Goal: Find specific page/section: Find specific page/section

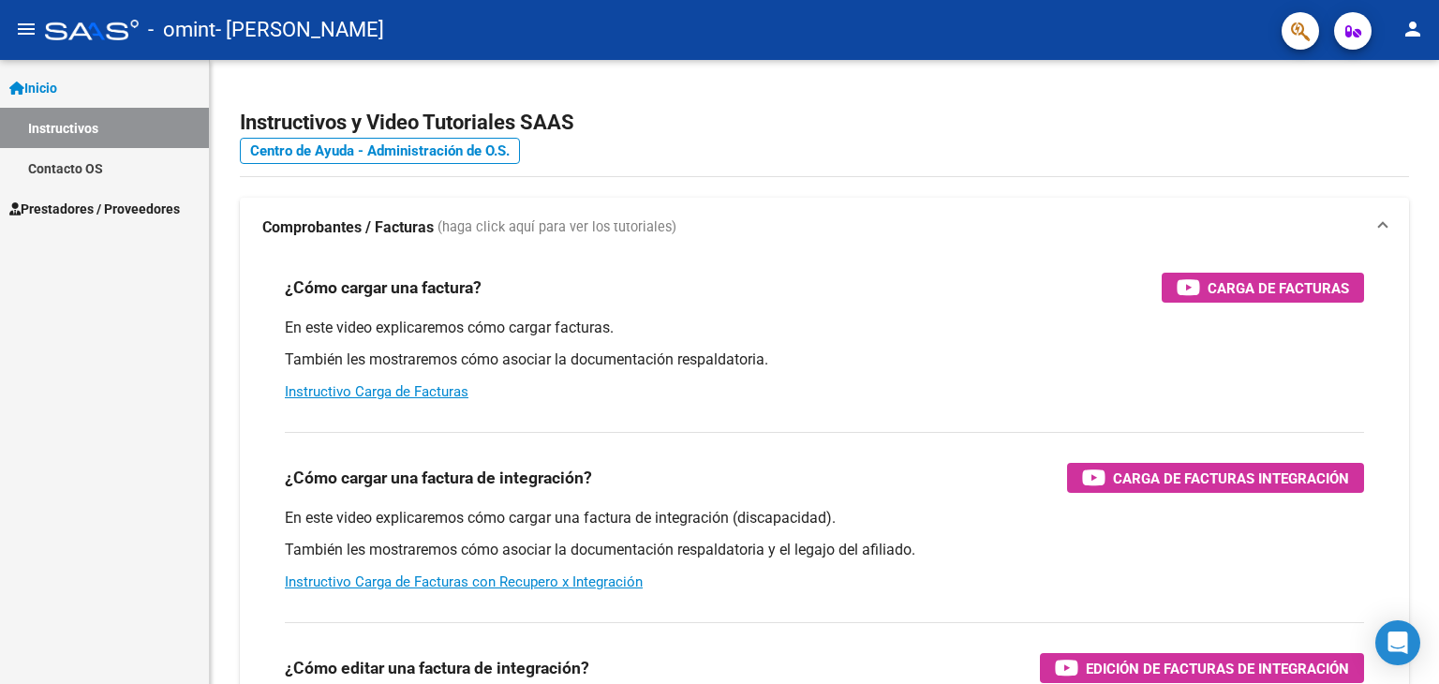
click at [87, 203] on span "Prestadores / Proveedores" at bounding box center [94, 209] width 170 height 21
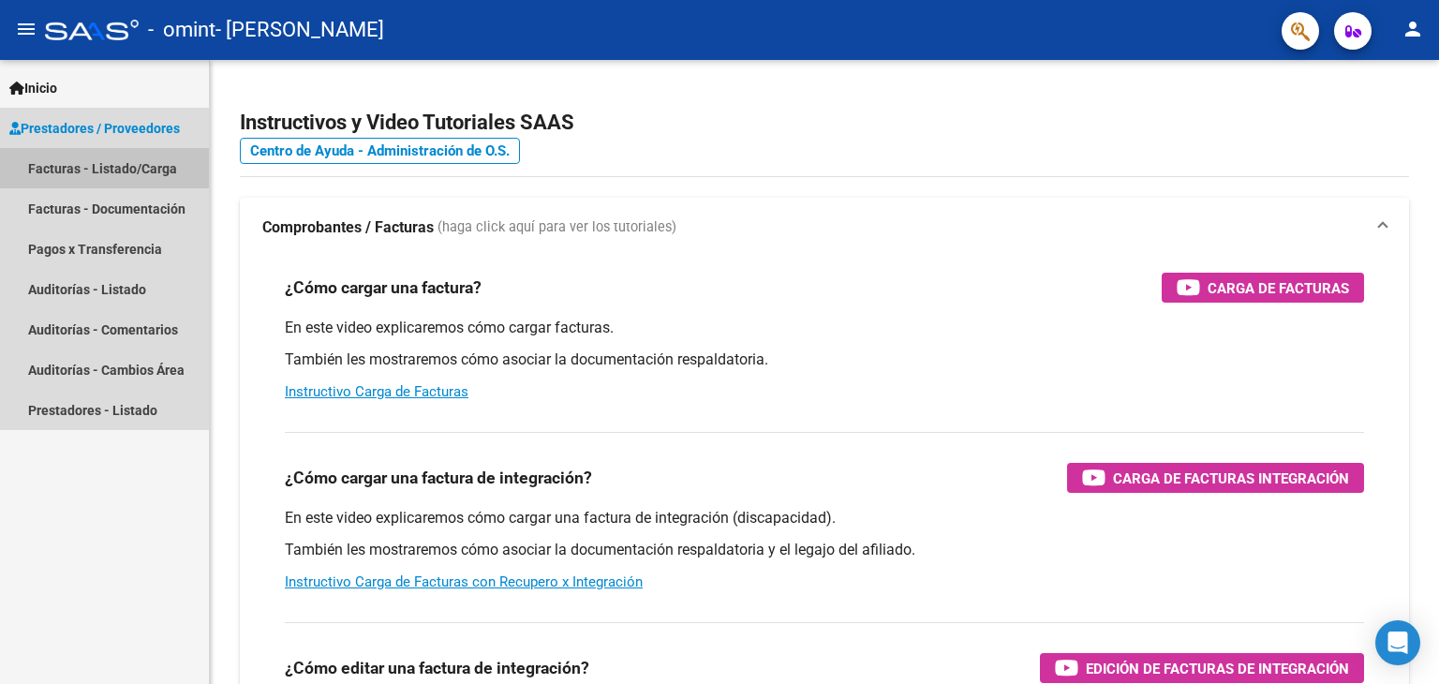
click at [118, 168] on link "Facturas - Listado/Carga" at bounding box center [104, 168] width 209 height 40
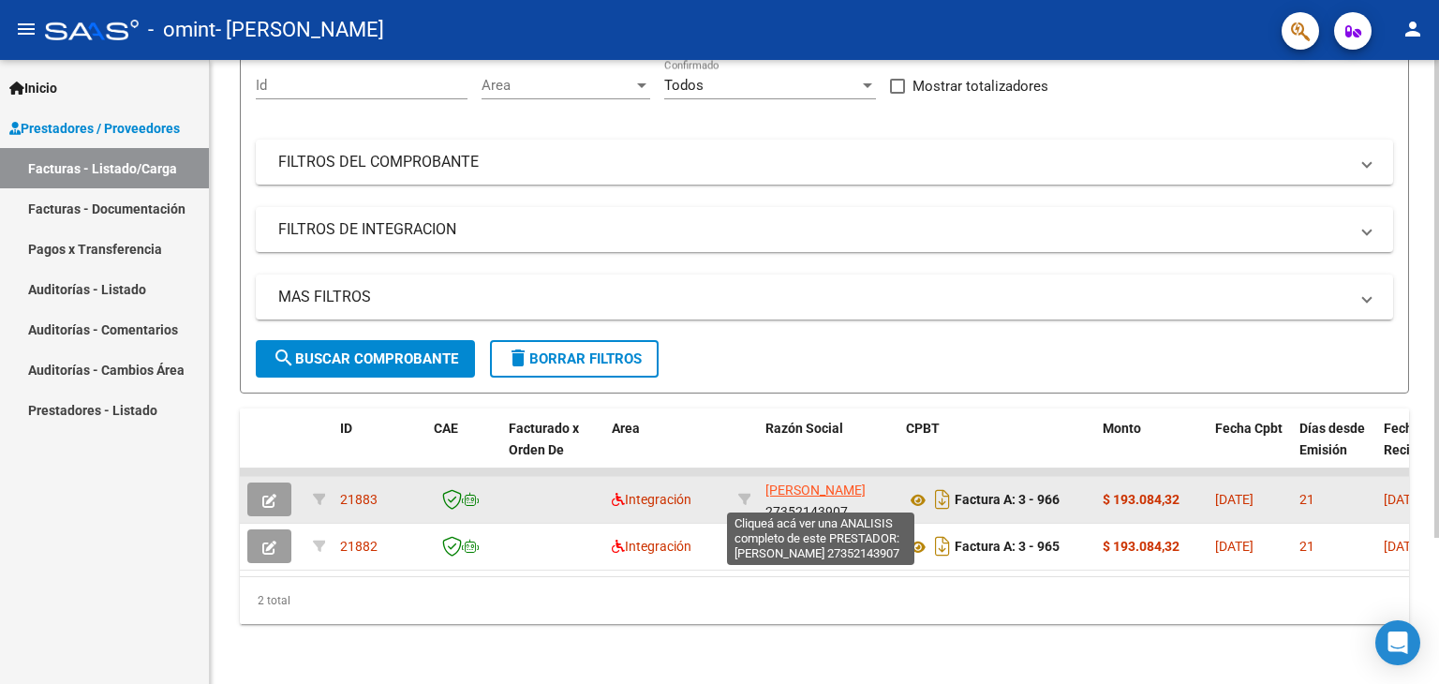
click at [794, 496] on span "[PERSON_NAME]" at bounding box center [815, 489] width 100 height 15
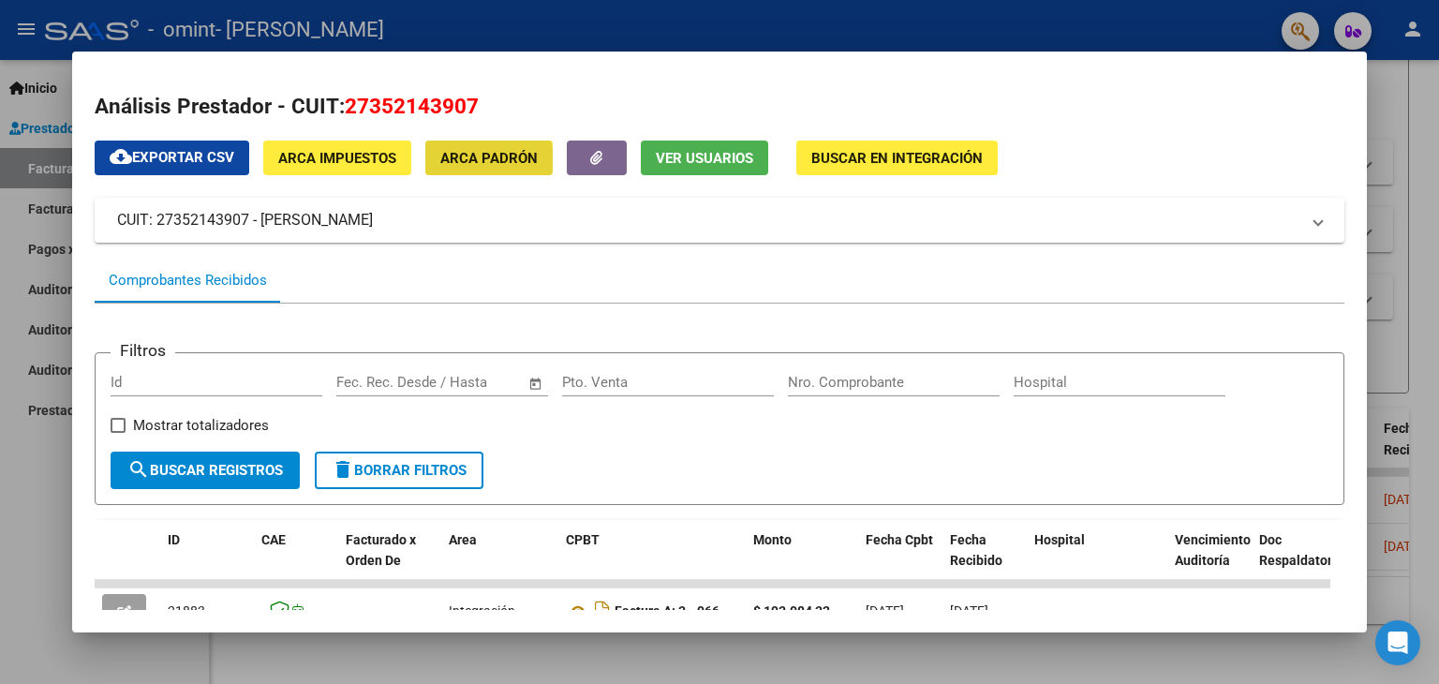
click at [464, 162] on span "ARCA Padrón" at bounding box center [488, 158] width 97 height 17
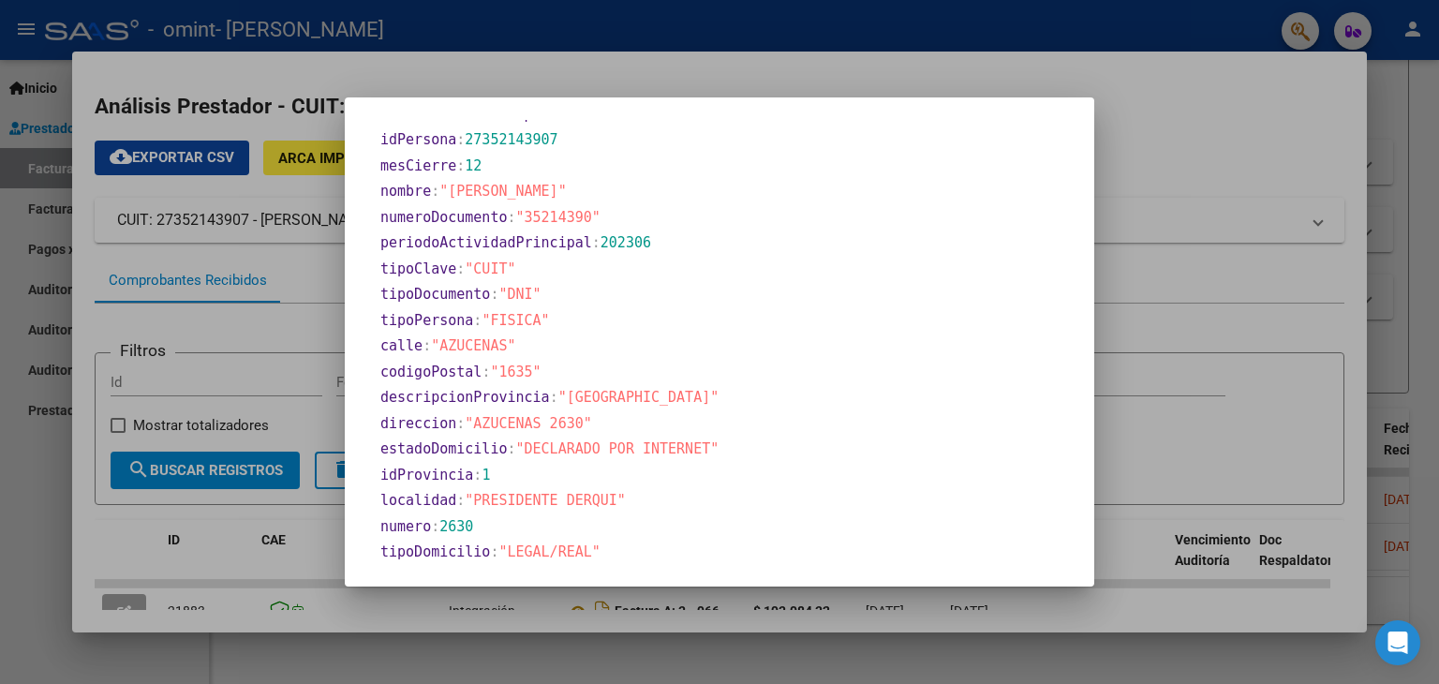
scroll to position [806, 0]
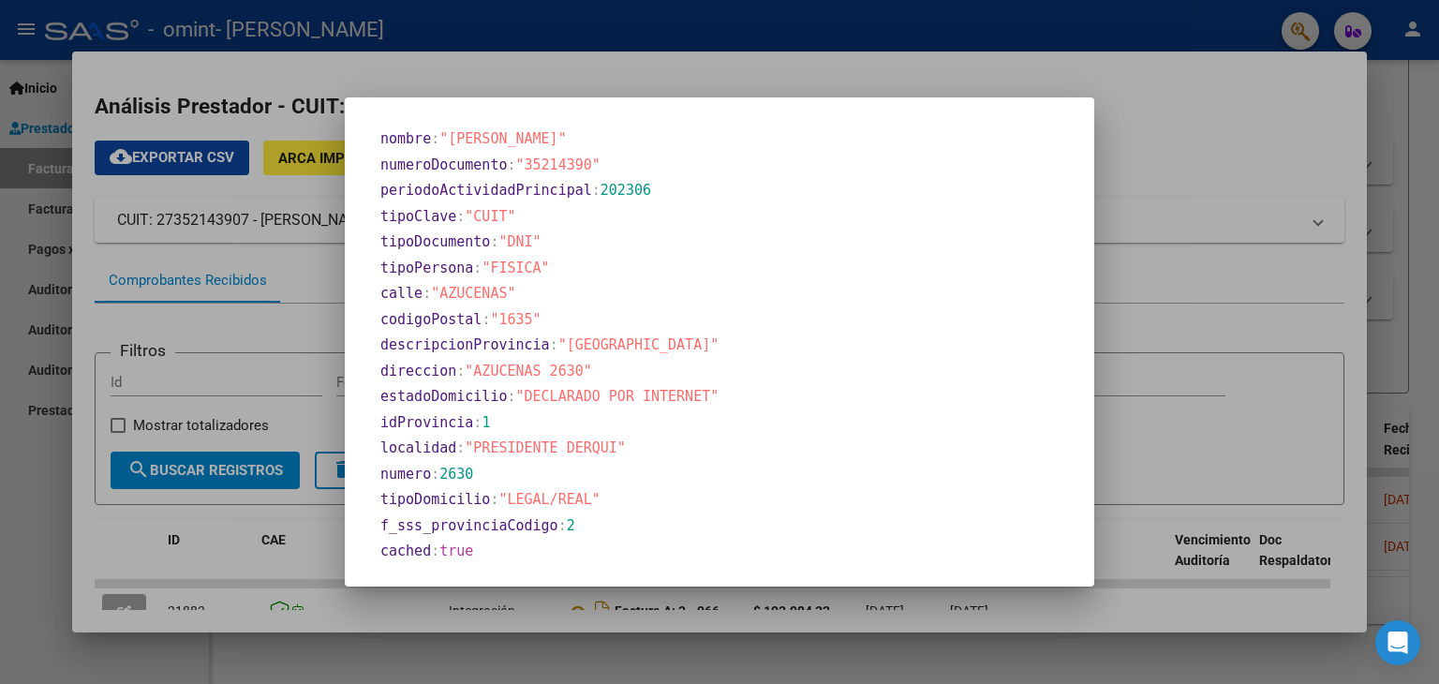
click at [1252, 118] on div at bounding box center [719, 342] width 1439 height 684
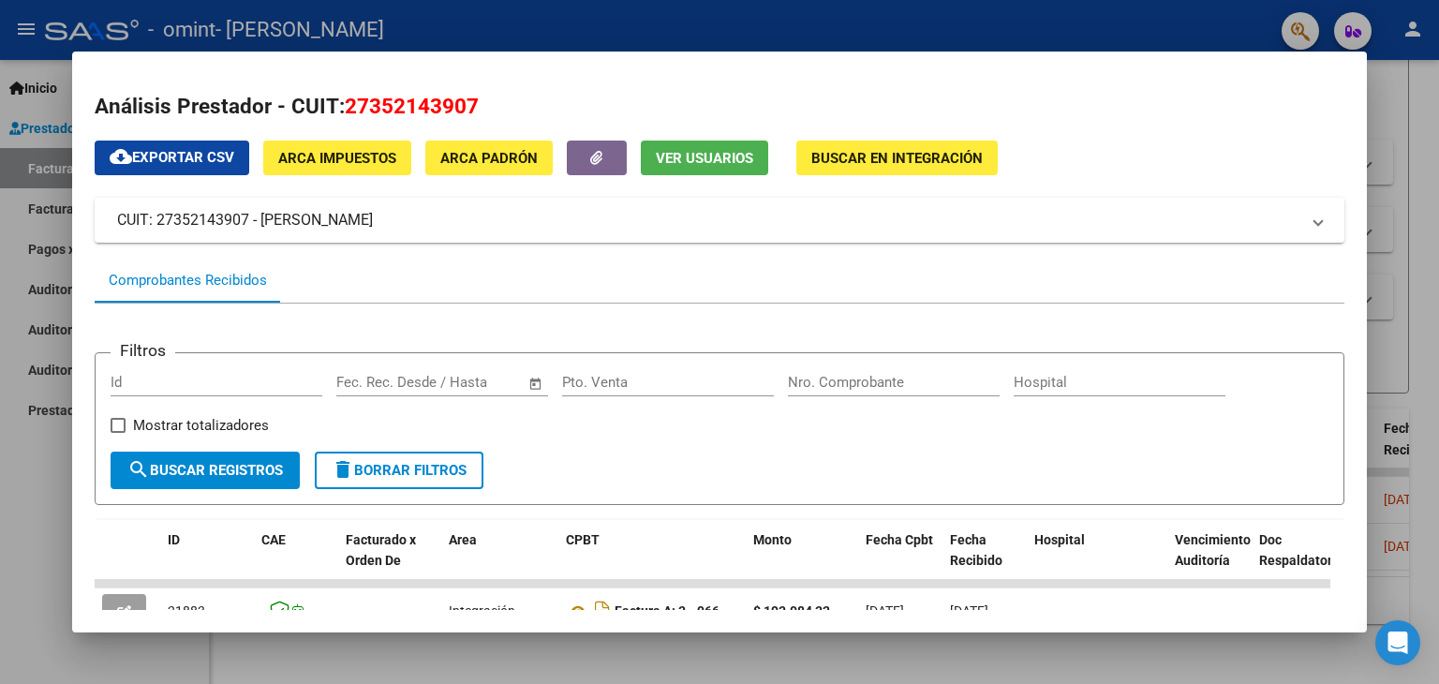
click at [339, 157] on span "ARCA Impuestos" at bounding box center [337, 158] width 118 height 17
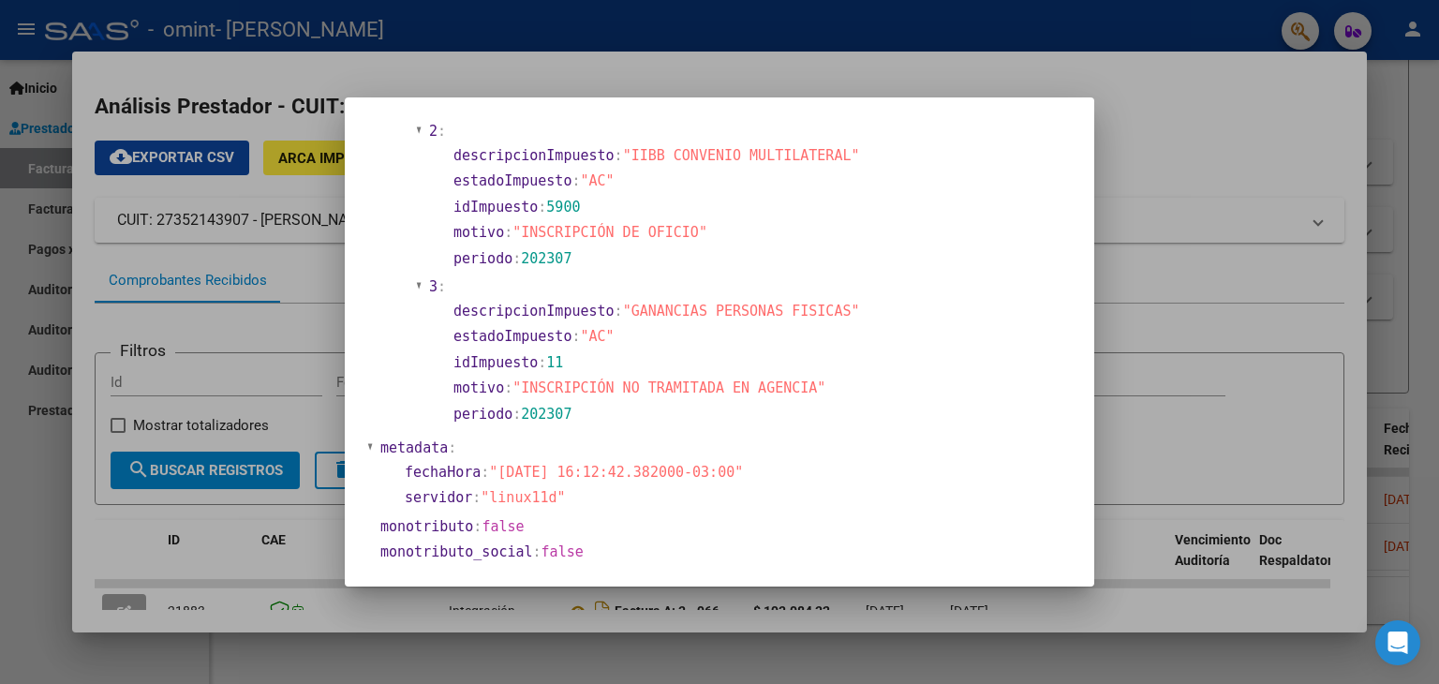
scroll to position [1124, 0]
click at [296, 288] on div at bounding box center [719, 342] width 1439 height 684
